Goal: Task Accomplishment & Management: Manage account settings

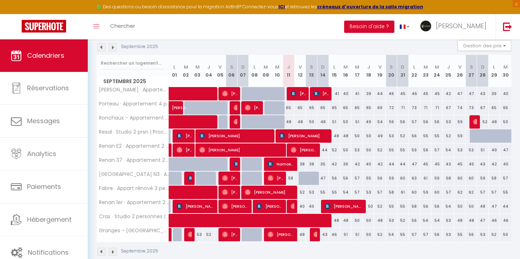
scroll to position [121, 0]
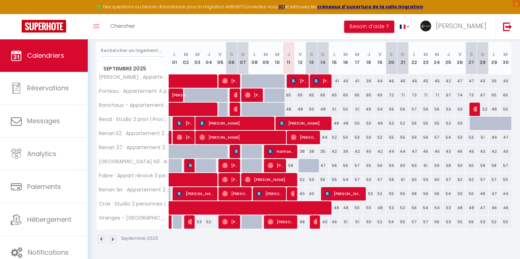
click at [116, 239] on img at bounding box center [113, 239] width 8 height 8
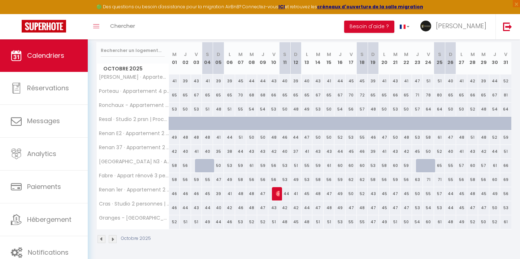
click at [104, 239] on img at bounding box center [101, 239] width 8 height 8
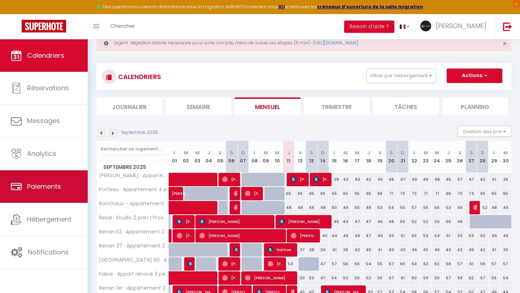
scroll to position [0, 0]
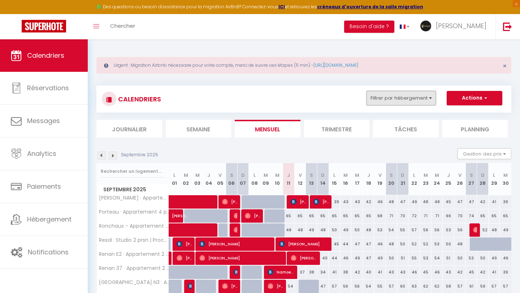
click at [403, 96] on button "Filtrer par hébergement" at bounding box center [400, 98] width 69 height 14
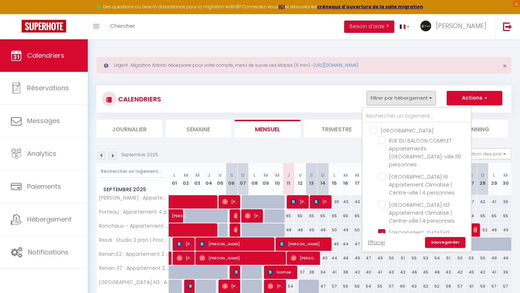
click at [377, 130] on input "[GEOGRAPHIC_DATA]" at bounding box center [424, 129] width 108 height 7
checkbox input "true"
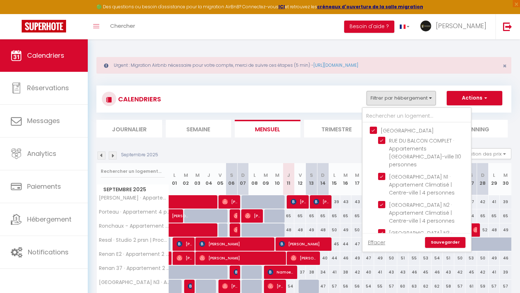
checkbox input "false"
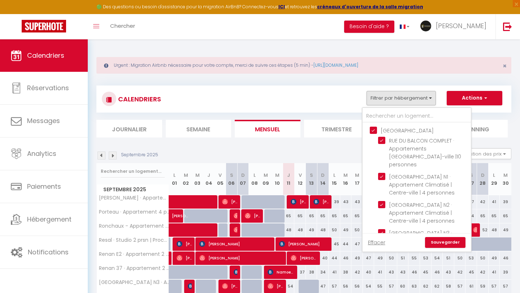
checkbox input "false"
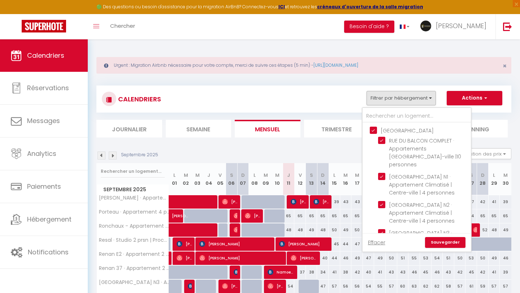
checkbox input "false"
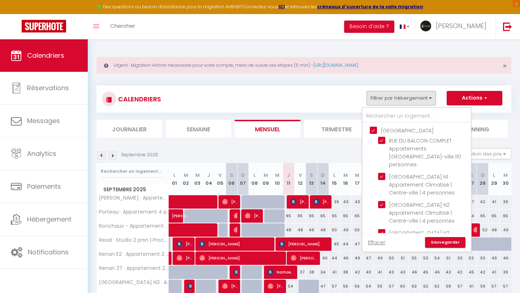
checkbox input "false"
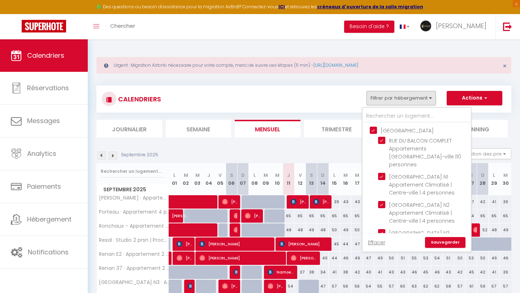
checkbox input "false"
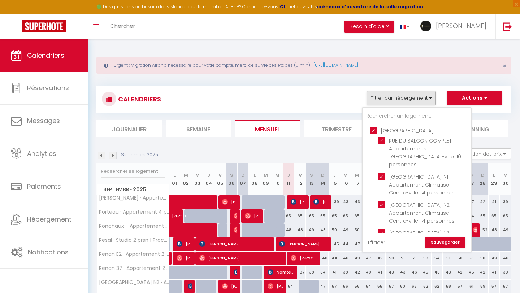
checkbox input "false"
click at [376, 128] on input "[GEOGRAPHIC_DATA]" at bounding box center [424, 129] width 108 height 7
checkbox input "false"
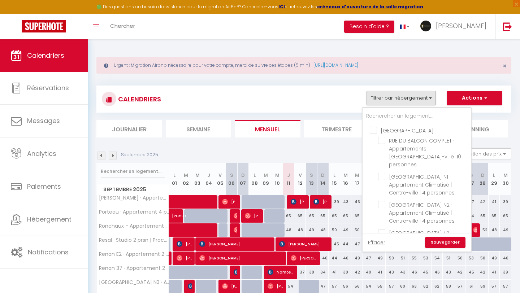
checkbox input "false"
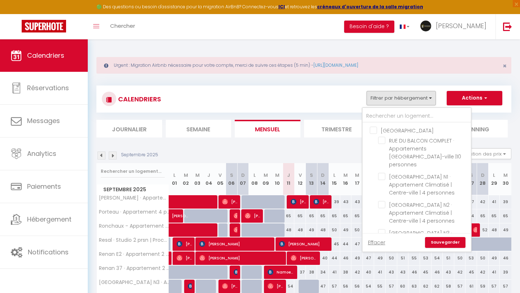
checkbox input "false"
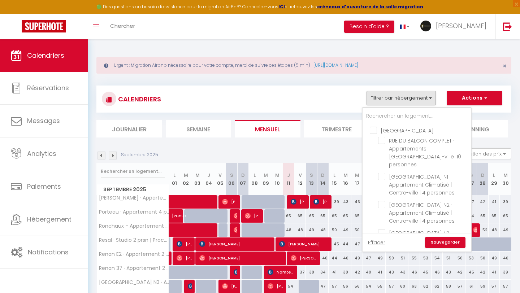
checkbox input "false"
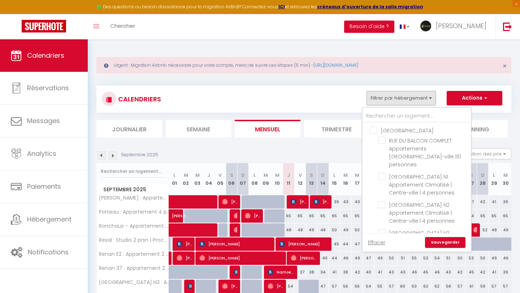
checkbox input "false"
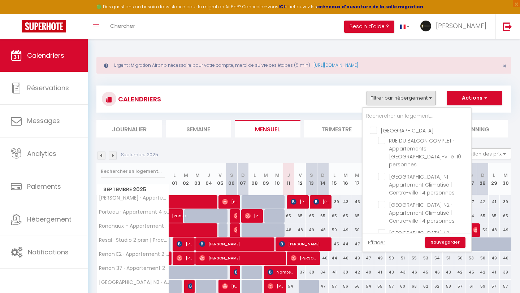
checkbox input "false"
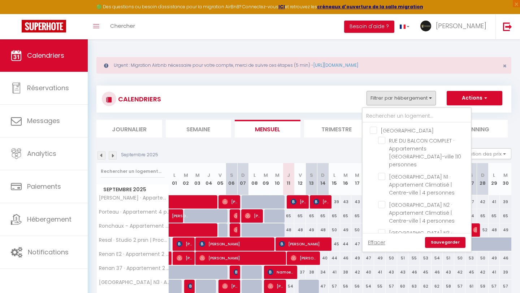
checkbox input "false"
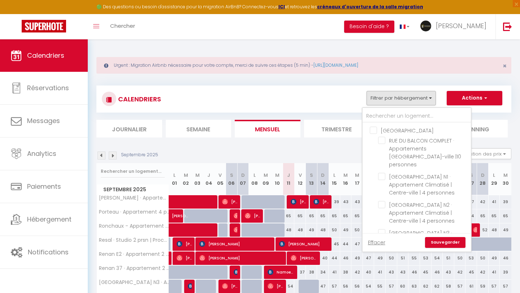
checkbox input "false"
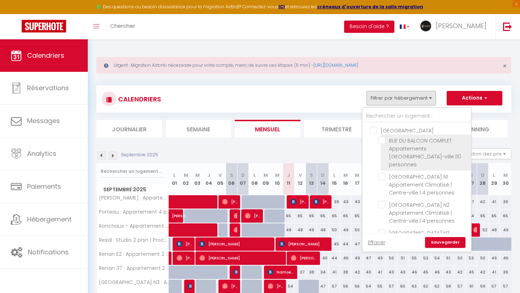
click at [382, 140] on input "RUE DU BALCON COMPLET · Appartements [GEOGRAPHIC_DATA]-ville |10 personnes" at bounding box center [423, 140] width 90 height 7
checkbox input "true"
checkbox input "false"
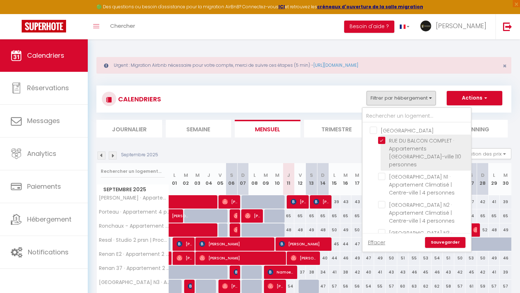
checkbox input "false"
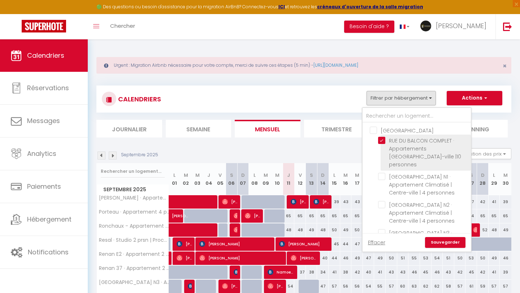
checkbox input "false"
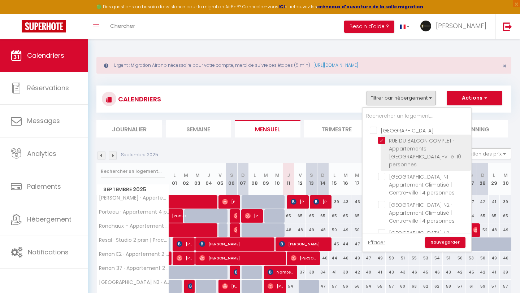
checkbox input "false"
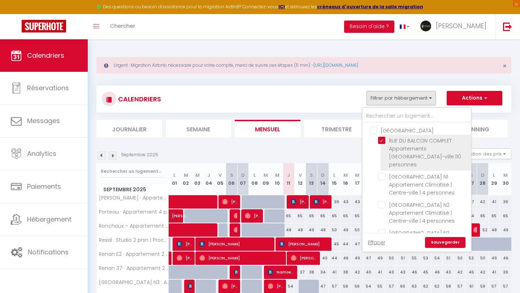
checkbox input "false"
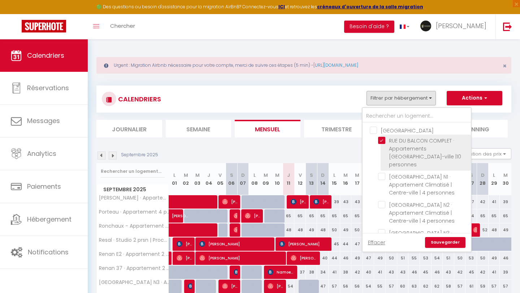
checkbox input "false"
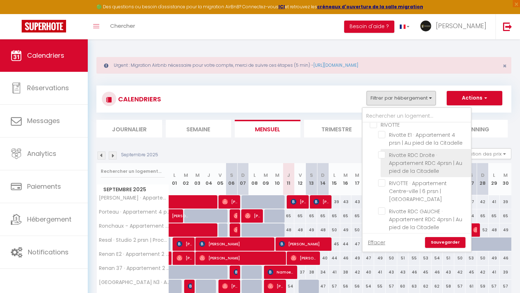
scroll to position [149, 0]
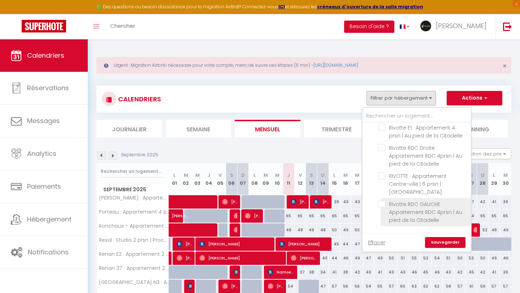
click at [382, 200] on input "Rivotte RDC GAUCHE · Appartement RDC 4prsn | Au pied de la Citadelle" at bounding box center [423, 203] width 90 height 7
checkbox input "true"
checkbox input "false"
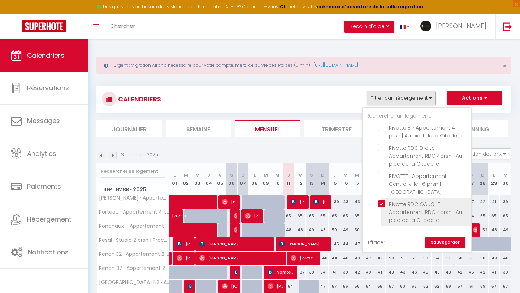
checkbox input "false"
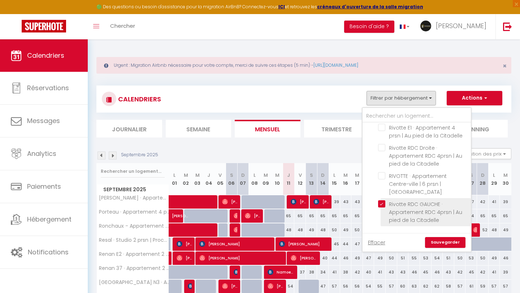
checkbox input "false"
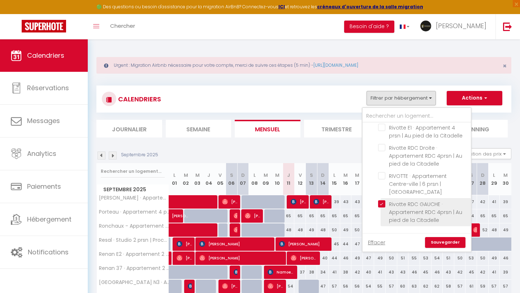
checkbox input "false"
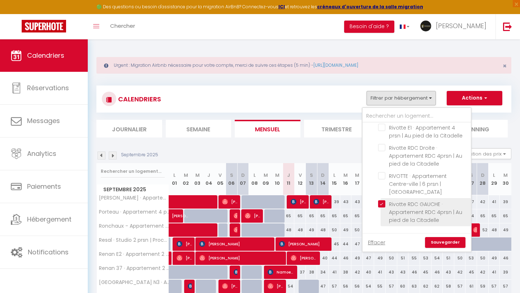
checkbox input "false"
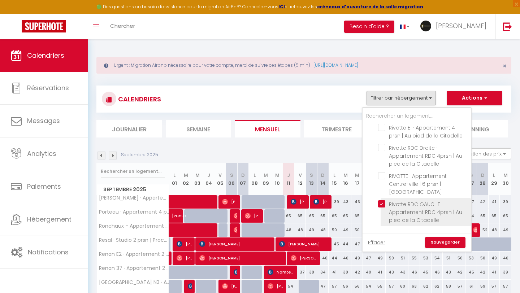
checkbox input "false"
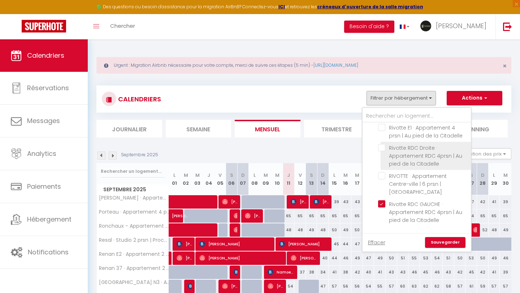
click at [384, 144] on input "Rivotte RDC Droite · Appartement RDC 4prsn | Au pied de la Citadelle" at bounding box center [423, 147] width 90 height 7
checkbox input "true"
checkbox input "false"
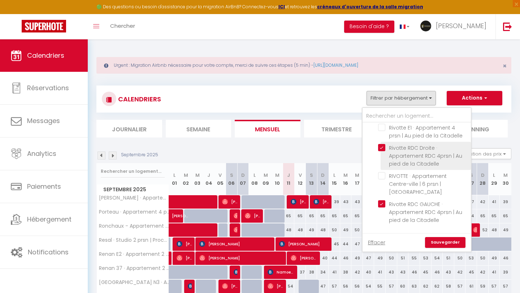
checkbox input "false"
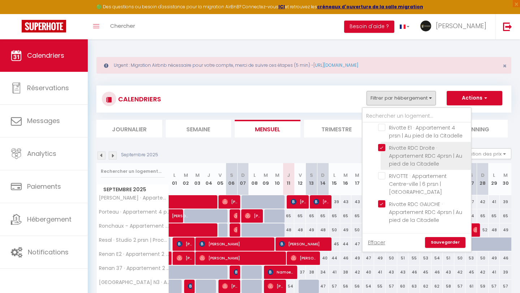
checkbox input "false"
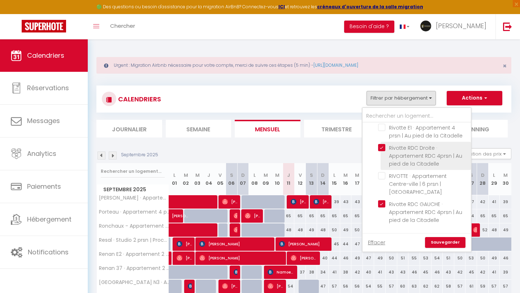
checkbox input "false"
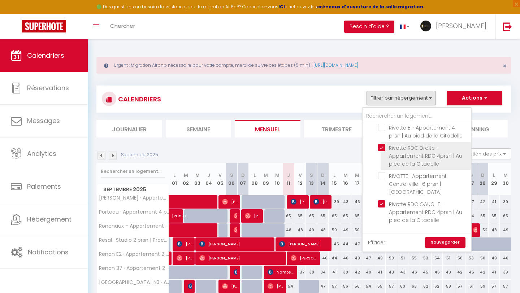
checkbox input "false"
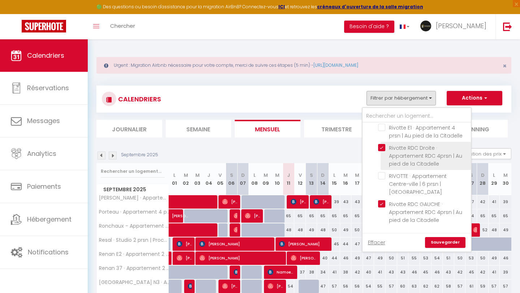
checkbox input "false"
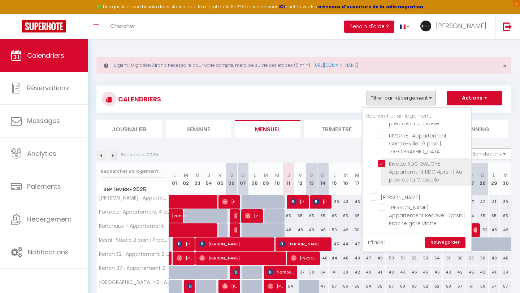
scroll to position [230, 0]
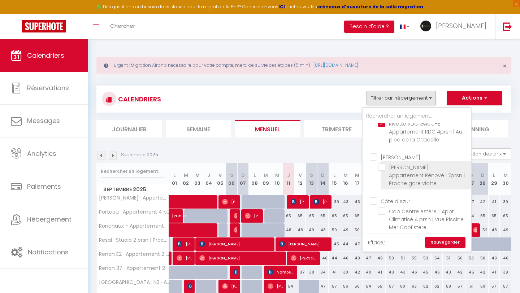
click at [381, 163] on input "[PERSON_NAME] · Appartement Rénové | 7prsn | Proche gare viotte" at bounding box center [423, 166] width 90 height 7
checkbox input "true"
checkbox input "false"
checkbox input "true"
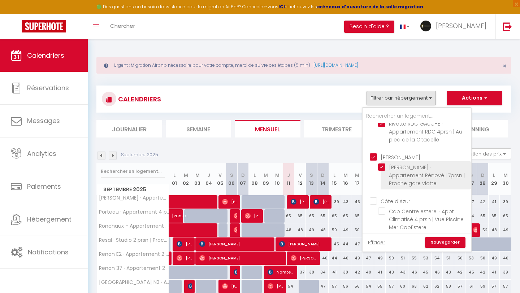
checkbox input "false"
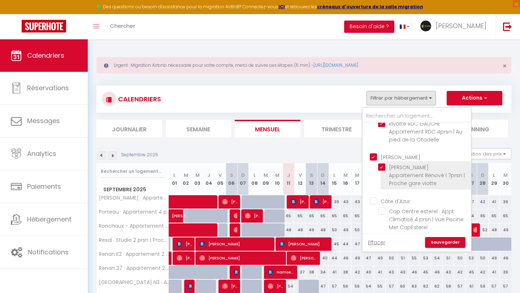
checkbox input "false"
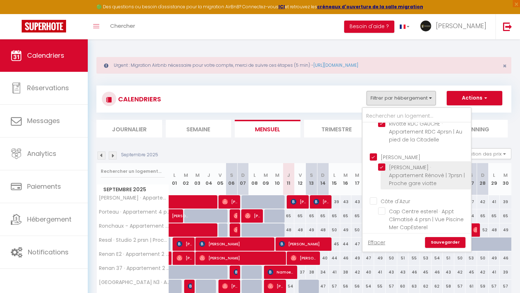
checkbox input "false"
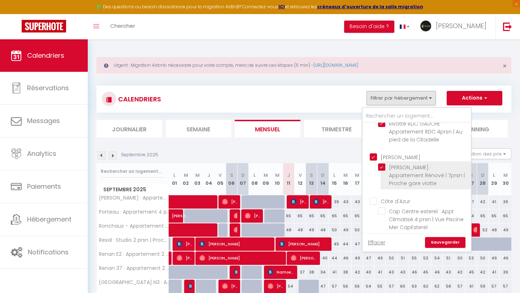
checkbox input "false"
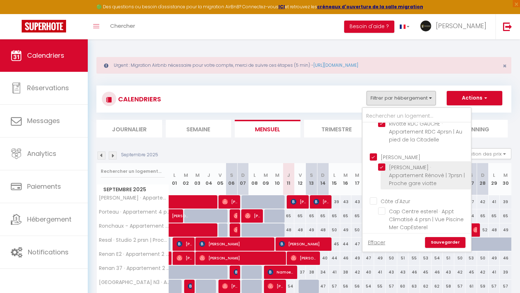
checkbox input "false"
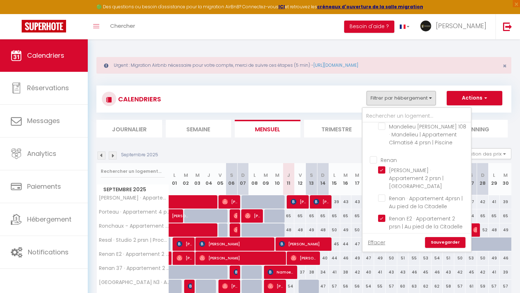
scroll to position [400, 0]
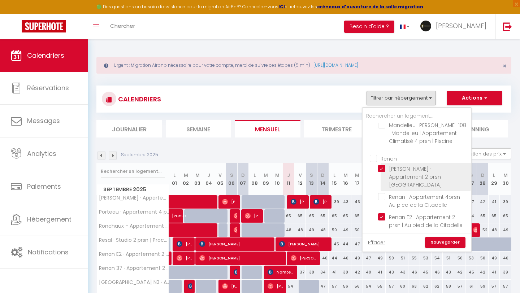
click at [381, 165] on input "[PERSON_NAME] · Appartement 2 prsn | [GEOGRAPHIC_DATA]" at bounding box center [423, 168] width 90 height 7
checkbox input "false"
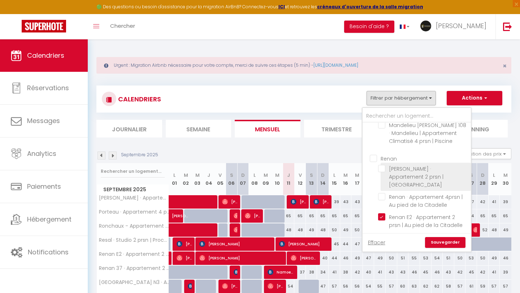
checkbox input "false"
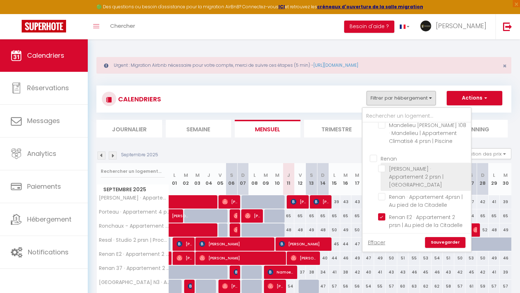
checkbox input "false"
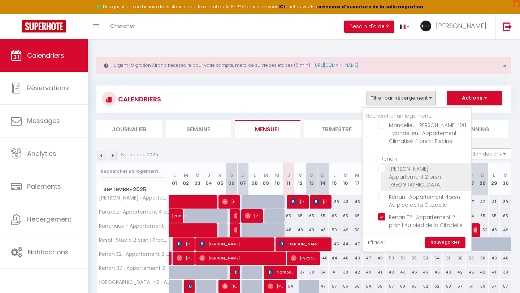
checkbox input "false"
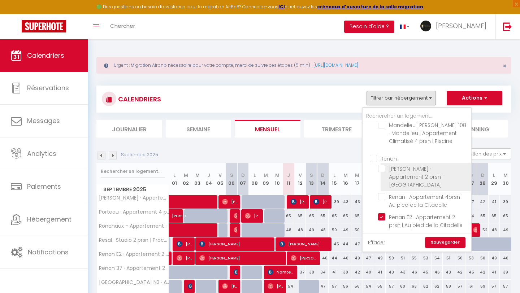
checkbox input "false"
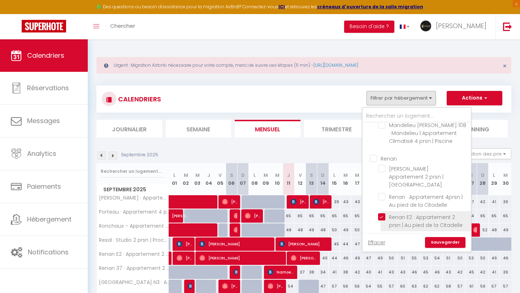
click at [383, 213] on input "Renan E2 · Appartement 2 prsn | Au pied de la Citadelle" at bounding box center [423, 216] width 90 height 7
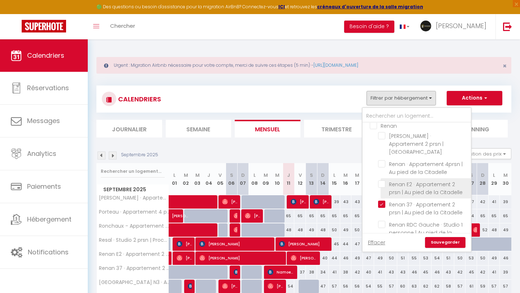
scroll to position [436, 0]
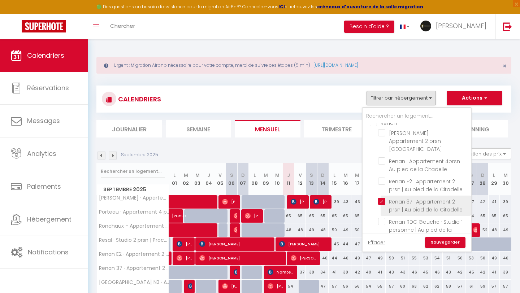
click at [381, 198] on input "Renan 37 · Appartement 2 prsn | Au pied de la Citadelle" at bounding box center [423, 201] width 90 height 7
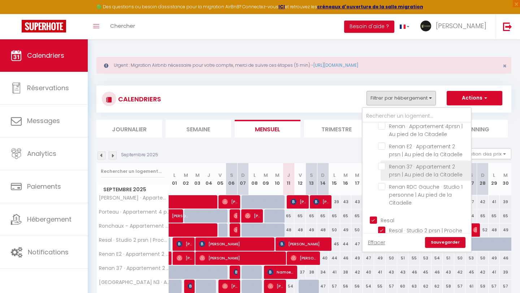
scroll to position [495, 0]
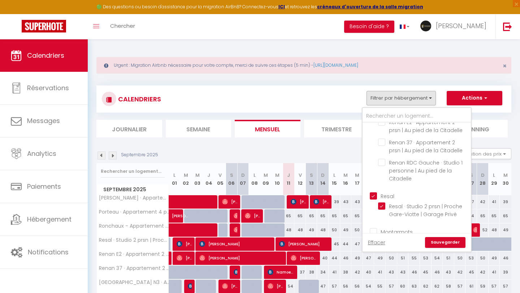
click at [374, 192] on input "Resal" at bounding box center [424, 195] width 108 height 7
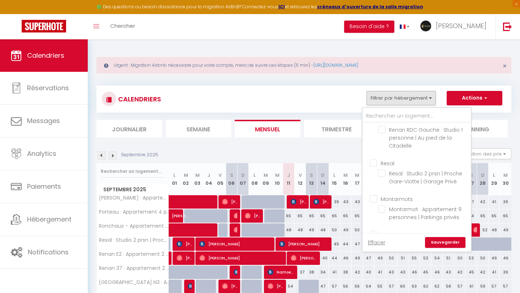
scroll to position [529, 0]
click at [375, 193] on input "Montarmots" at bounding box center [424, 196] width 108 height 7
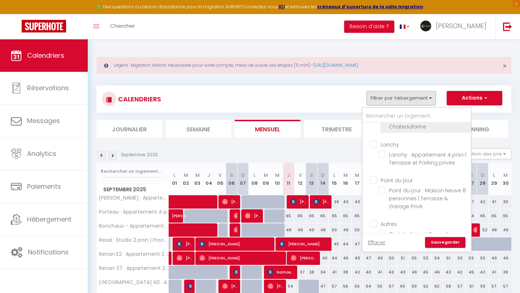
scroll to position [702, 0]
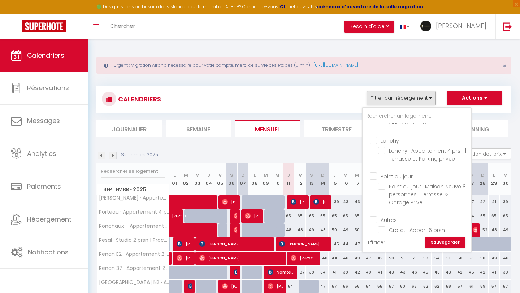
click at [373, 172] on input "Point du jour" at bounding box center [424, 175] width 108 height 7
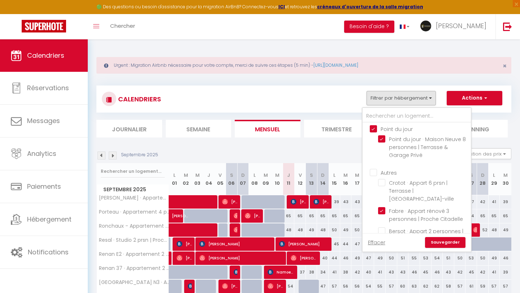
scroll to position [750, 0]
click at [382, 206] on input "Fabre · Appart rénové 3 personnes | Proche Citadelle" at bounding box center [423, 209] width 90 height 7
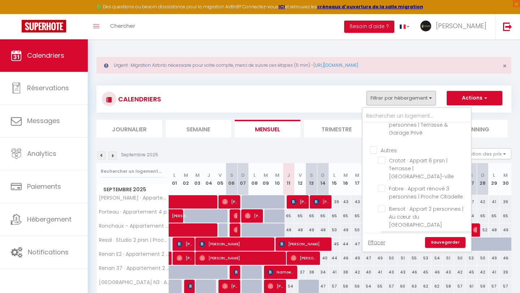
scroll to position [773, 0]
click at [384, 258] on input "Renan 1er · Appartement 2 prsn | Au pied de la Citadelle" at bounding box center [423, 263] width 90 height 7
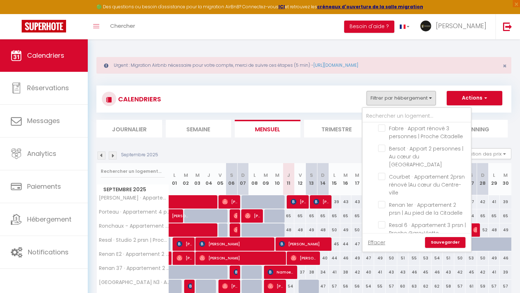
scroll to position [834, 0]
click at [384, 252] on input "Cras · Studio 2 personnes | [GEOGRAPHIC_DATA]" at bounding box center [423, 255] width 90 height 7
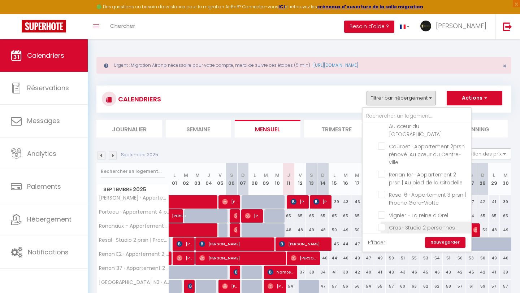
scroll to position [862, 0]
click at [383, 244] on input "Châtillon · Maison 8 personnes | Garage & Terrasse privée" at bounding box center [423, 247] width 90 height 7
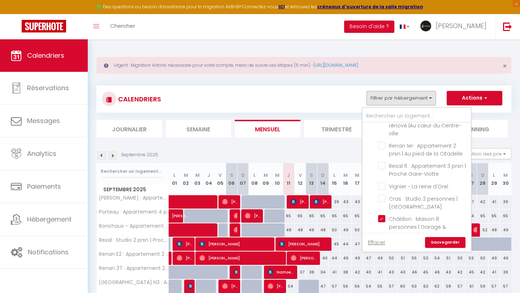
click at [383, 243] on input "Granges - [GEOGRAPHIC_DATA] en Rose : [GEOGRAPHIC_DATA]" at bounding box center [423, 246] width 90 height 7
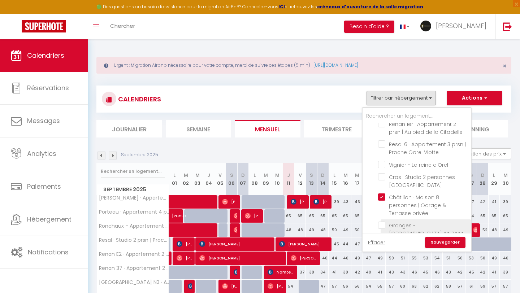
scroll to position [916, 0]
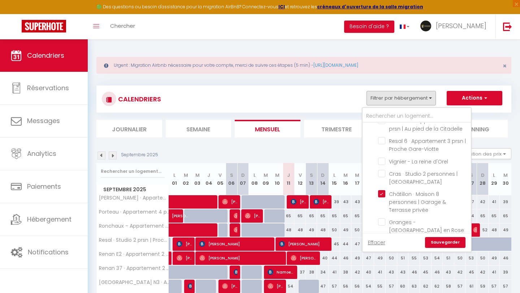
click at [383, 244] on li "Grande maison familiale avec piscine" at bounding box center [425, 254] width 90 height 20
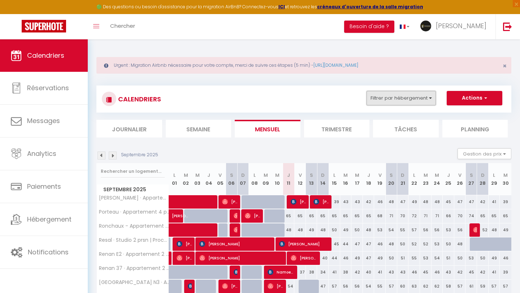
click at [399, 99] on button "Filtrer par hébergement" at bounding box center [400, 98] width 69 height 14
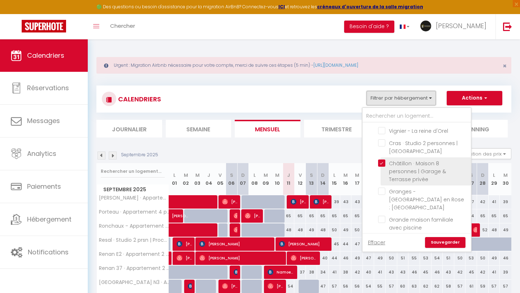
scroll to position [947, 0]
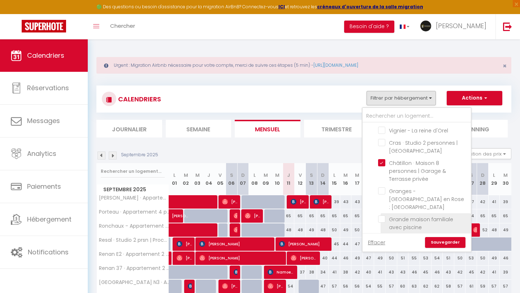
click at [384, 215] on input "Grande maison familiale avec piscine" at bounding box center [423, 218] width 90 height 7
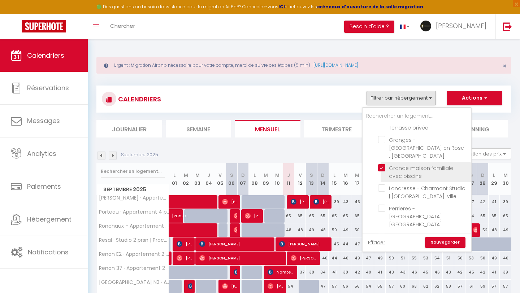
scroll to position [999, 0]
click at [381, 253] on input "Porteau · Appartement 4 prsn | Parking | Proche Citadelle" at bounding box center [423, 256] width 90 height 7
click at [383, 258] on input "Ronchaux - Appartement 4prsn | Au pied de la Citadelle" at bounding box center [423, 276] width 90 height 7
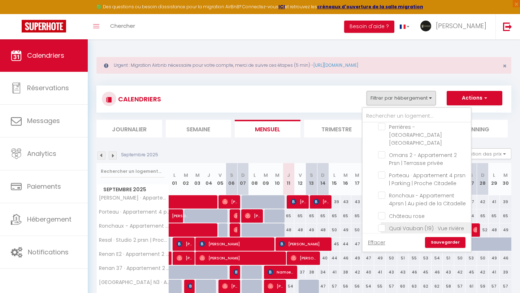
scroll to position [1095, 0]
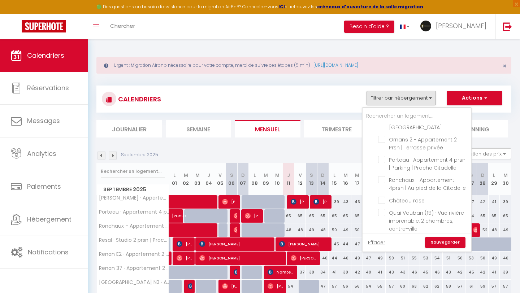
click at [381, 258] on input "[PERSON_NAME] rénové 10 prsn | Parking privée & Balcon" at bounding box center [423, 281] width 90 height 7
click at [432, 240] on link "Sauvegarder" at bounding box center [445, 242] width 40 height 11
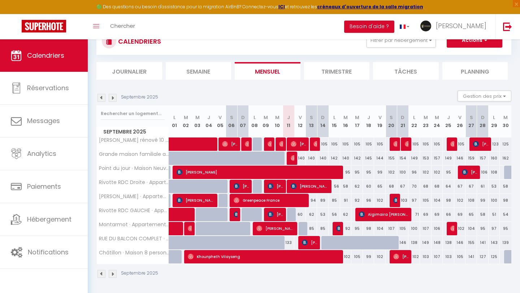
scroll to position [58, 0]
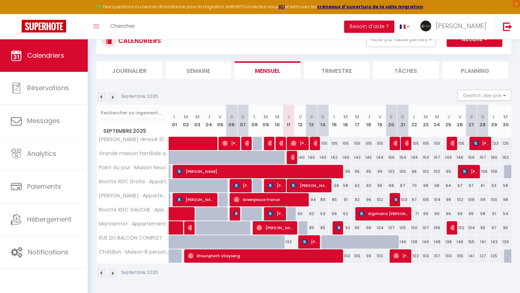
click at [115, 258] on img at bounding box center [113, 273] width 8 height 8
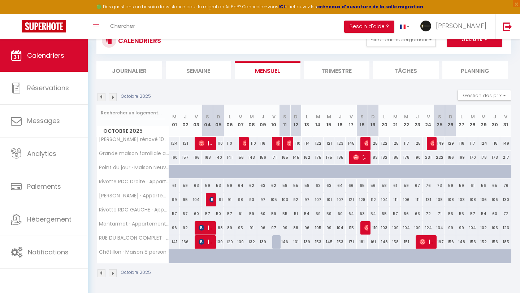
click at [102, 258] on img at bounding box center [101, 273] width 8 height 8
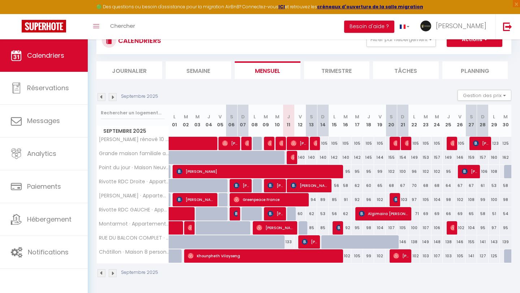
click at [111, 258] on img at bounding box center [113, 273] width 8 height 8
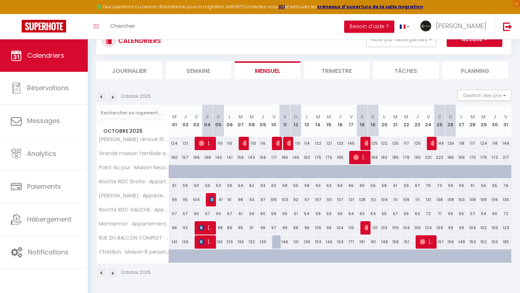
click at [111, 258] on img at bounding box center [113, 273] width 8 height 8
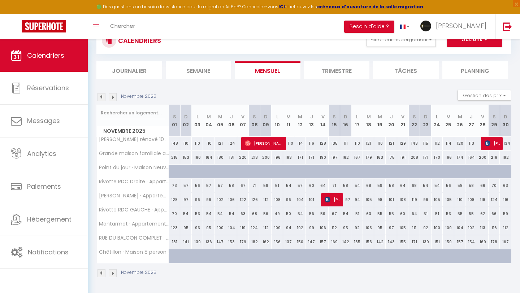
click at [102, 258] on img at bounding box center [101, 273] width 8 height 8
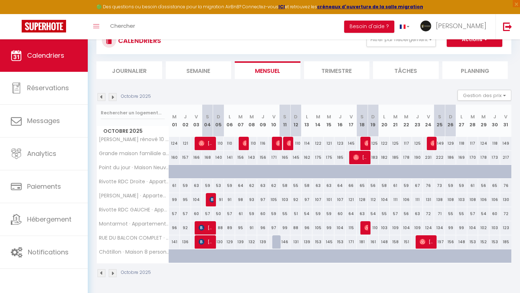
click at [102, 258] on img at bounding box center [101, 273] width 8 height 8
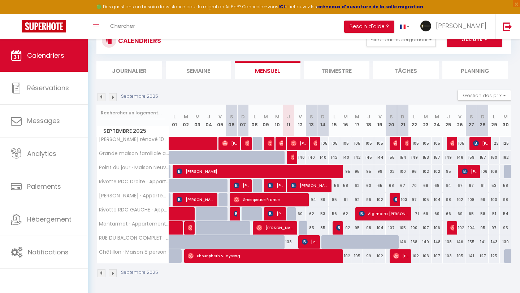
click at [111, 258] on img at bounding box center [113, 273] width 8 height 8
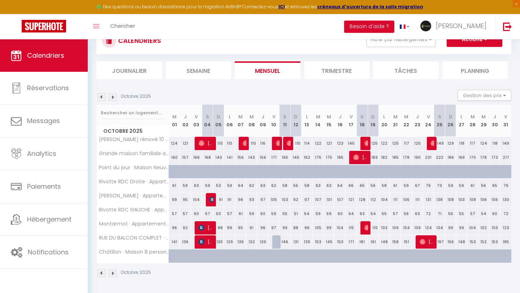
click at [98, 258] on img at bounding box center [101, 273] width 8 height 8
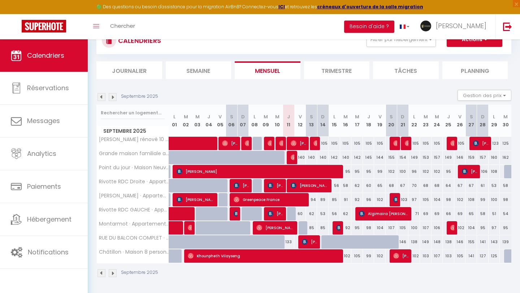
click at [507, 170] on div at bounding box center [510, 172] width 12 height 14
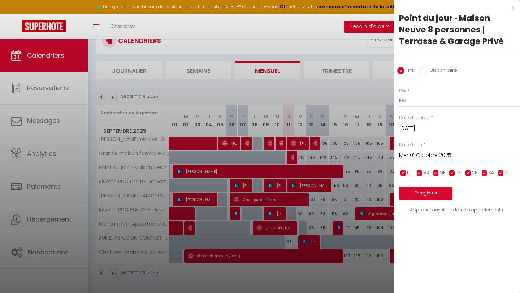
click at [434, 156] on input "Mer 01 Octobre 2025" at bounding box center [459, 155] width 121 height 9
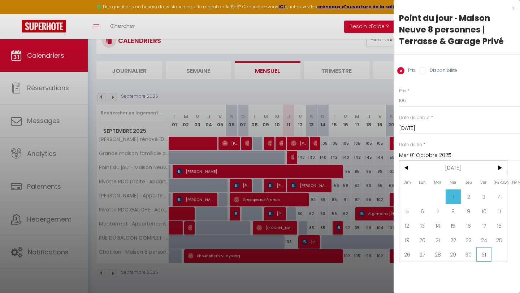
click at [484, 255] on span "31" at bounding box center [484, 254] width 16 height 14
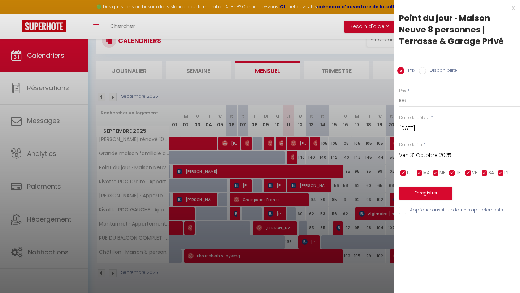
click at [436, 74] on label "Disponibilité" at bounding box center [441, 71] width 31 height 8
click at [426, 74] on input "Disponibilité" at bounding box center [422, 70] width 7 height 7
click at [438, 197] on button "Enregistrer" at bounding box center [425, 193] width 53 height 13
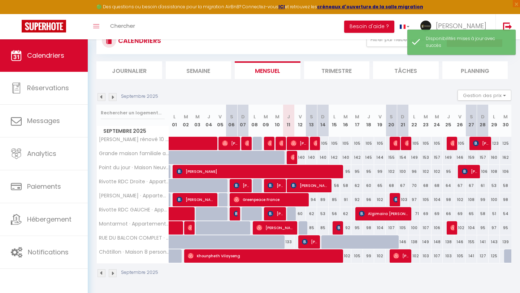
click at [508, 257] on div at bounding box center [510, 256] width 12 height 14
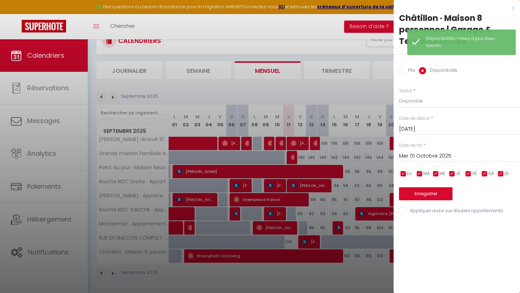
click at [433, 154] on input "Mer 01 Octobre 2025" at bounding box center [459, 156] width 121 height 9
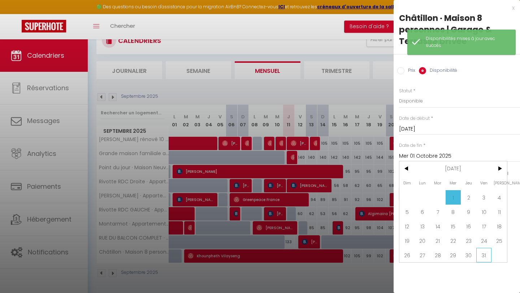
click at [482, 251] on span "31" at bounding box center [484, 255] width 16 height 14
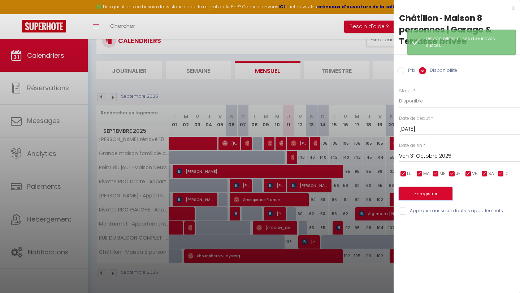
click at [443, 192] on button "Enregistrer" at bounding box center [425, 193] width 53 height 13
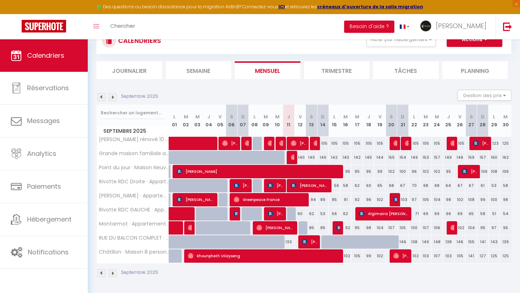
click at [111, 258] on img at bounding box center [113, 273] width 8 height 8
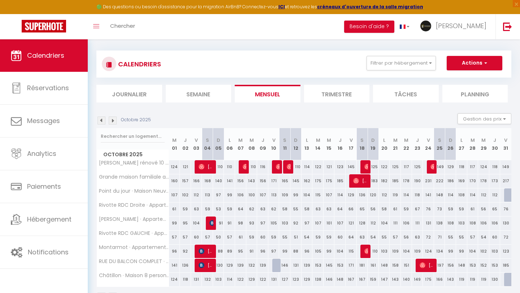
scroll to position [0, 0]
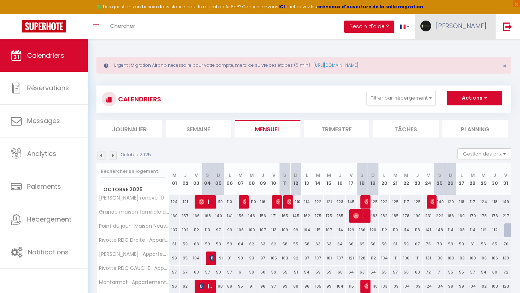
click at [467, 25] on span "[PERSON_NAME]" at bounding box center [461, 25] width 51 height 9
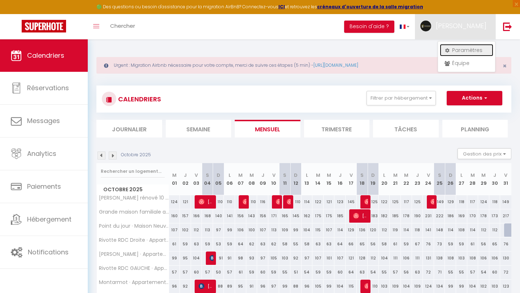
click at [455, 53] on link "Paramètres" at bounding box center [466, 50] width 53 height 12
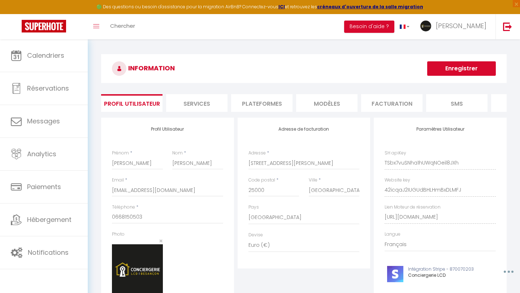
click at [269, 100] on li "Plateformes" at bounding box center [261, 103] width 61 height 18
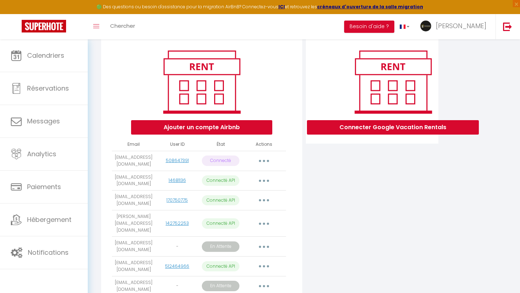
scroll to position [121, 0]
